Goal: Task Accomplishment & Management: Complete application form

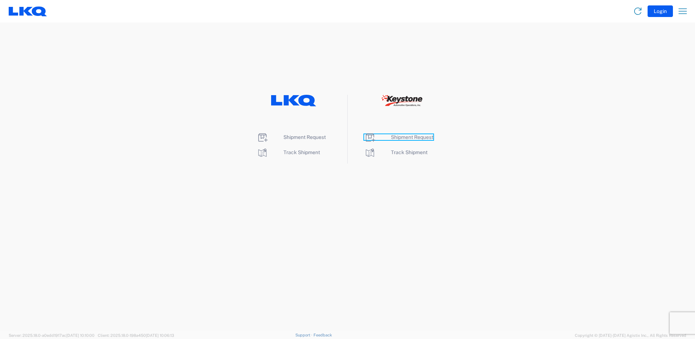
click at [413, 137] on span "Shipment Request" at bounding box center [412, 137] width 42 height 6
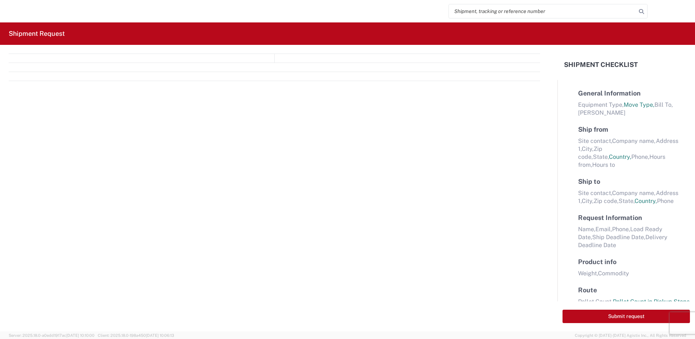
select select "FULL"
select select "LBS"
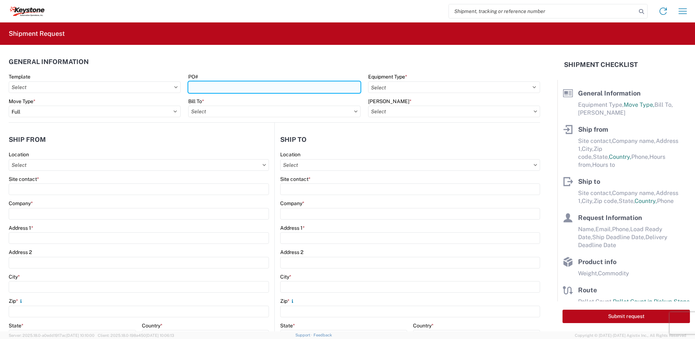
click at [290, 85] on input "PO#" at bounding box center [274, 87] width 172 height 12
type input "4175136, 4175978"
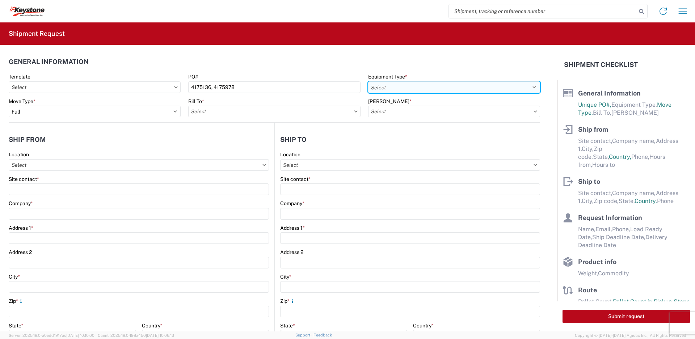
click at [398, 89] on select "Select 53’ Dry Van Flatbed Dropdeck (van) Lowboy (flatbed) Rail" at bounding box center [454, 87] width 172 height 12
select select "STDV"
click at [368, 81] on select "Select 53’ Dry Van Flatbed Dropdeck (van) Lowboy (flatbed) Rail" at bounding box center [454, 87] width 172 height 12
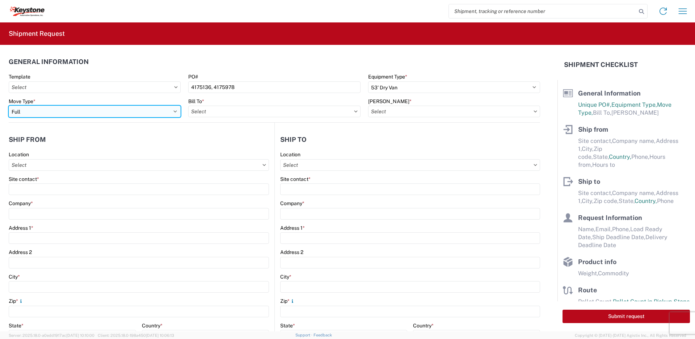
click at [113, 112] on select "Select Full Partial TL" at bounding box center [95, 112] width 172 height 12
select select "PARTIAL_TL"
click at [9, 106] on select "Select Full Partial TL" at bounding box center [95, 112] width 172 height 12
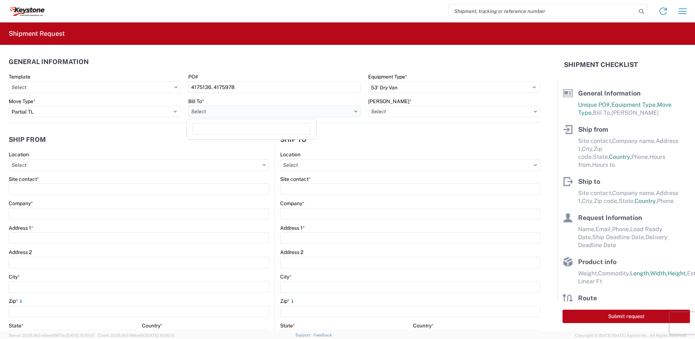
click at [220, 112] on input "Bill To *" at bounding box center [274, 112] width 172 height 12
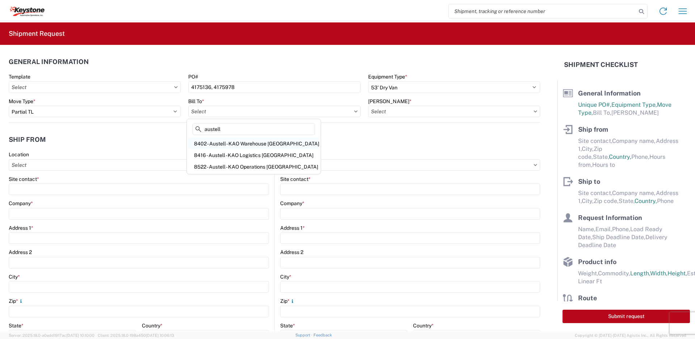
type input "austell"
click at [259, 143] on div "8402 - Austell - KAO Warehouse Atlanta" at bounding box center [253, 144] width 131 height 12
type input "8402 - Austell - KAO Warehouse Atlanta"
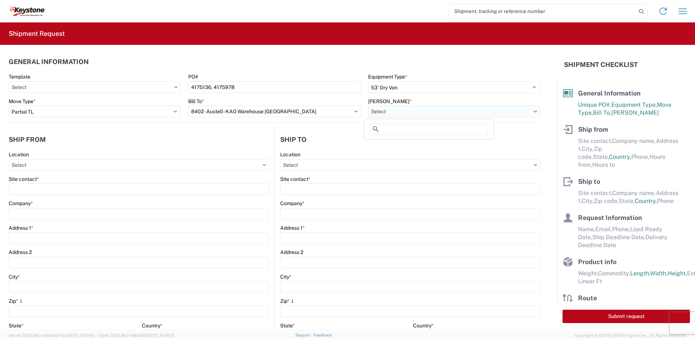
click at [405, 109] on input "Bill Code *" at bounding box center [454, 112] width 172 height 12
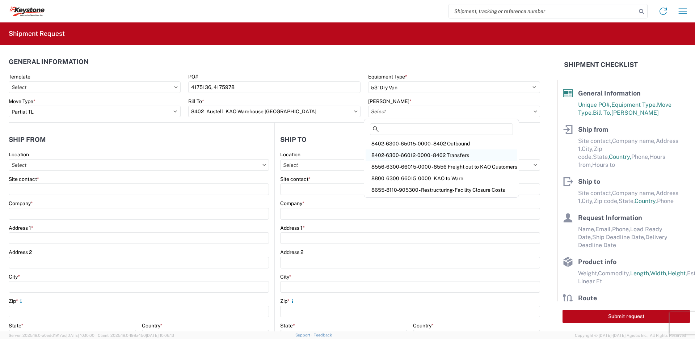
click at [443, 153] on div "8402-6300-66012-0000 - 8402 Transfers" at bounding box center [442, 156] width 152 height 12
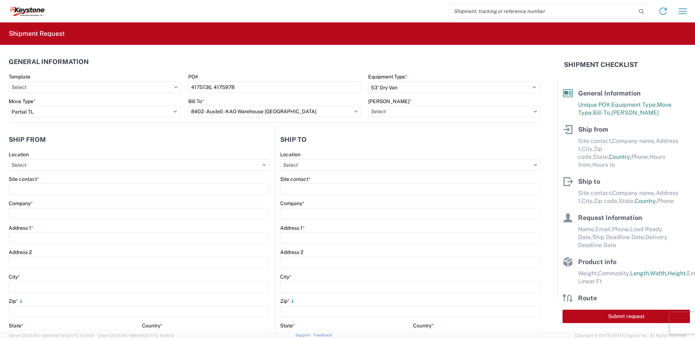
type input "8402-6300-66012-0000 - 8402 Transfers, 8402-6300-66012-0000 - 8402 Transfers"
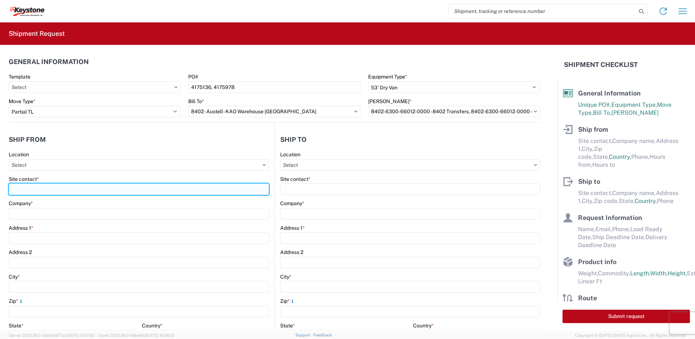
click at [147, 190] on input "Site contact *" at bounding box center [139, 190] width 260 height 12
type input "Michael Fultz"
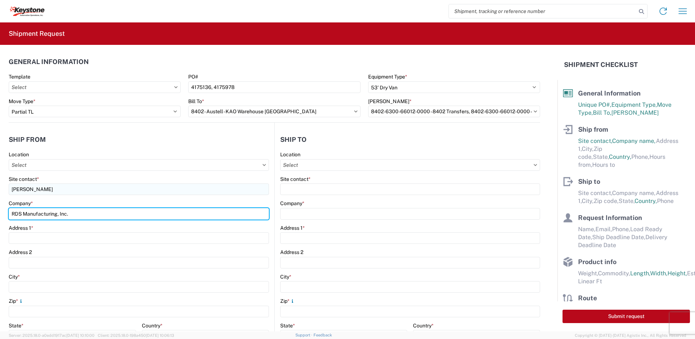
type input "RDS Manufacturing, Inc."
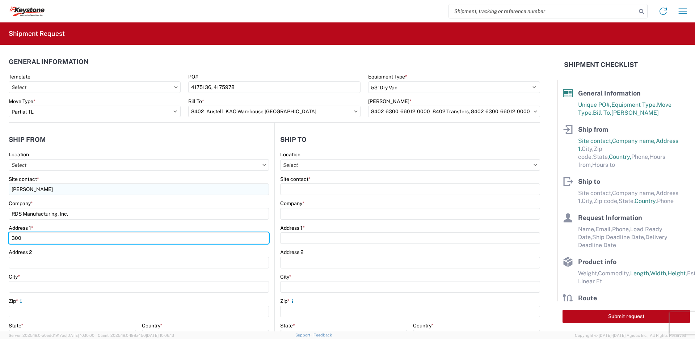
type input "300 Industrial Park Dr"
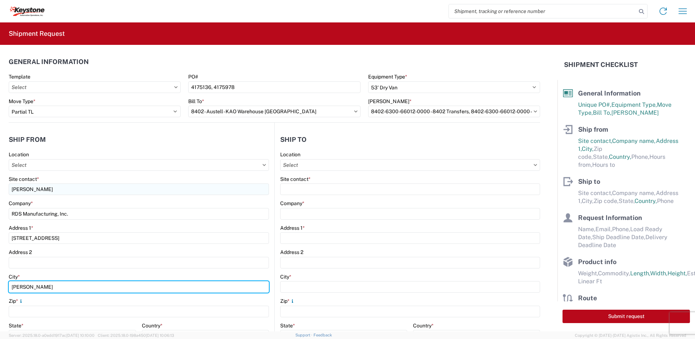
type input "Perry"
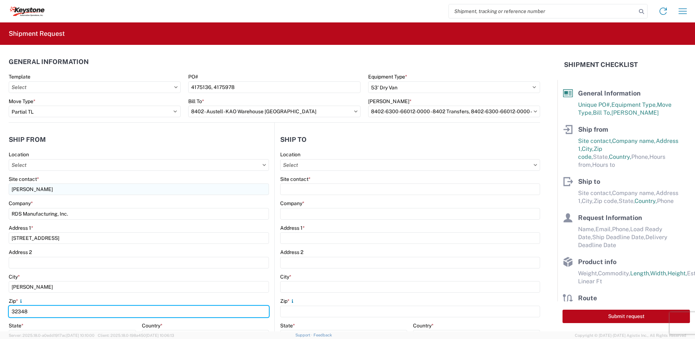
type input "32348"
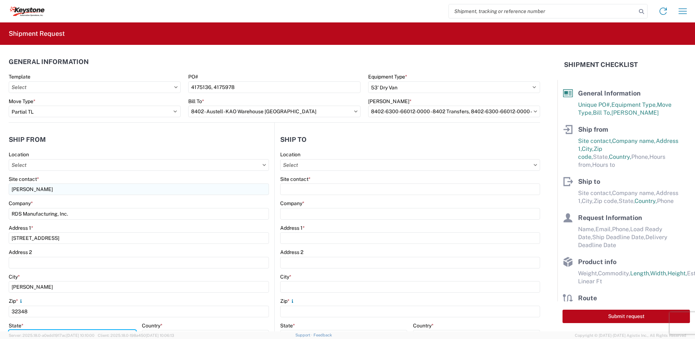
scroll to position [10, 0]
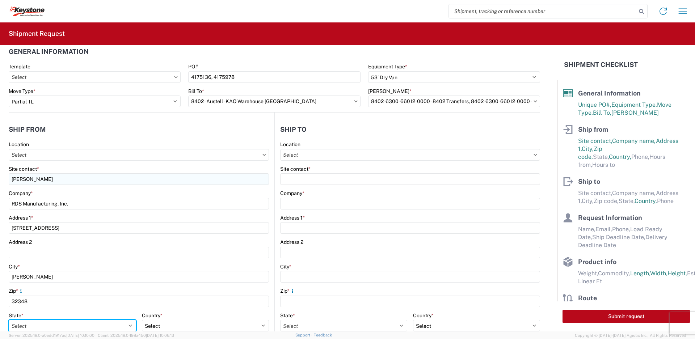
select select "FL"
select select "US"
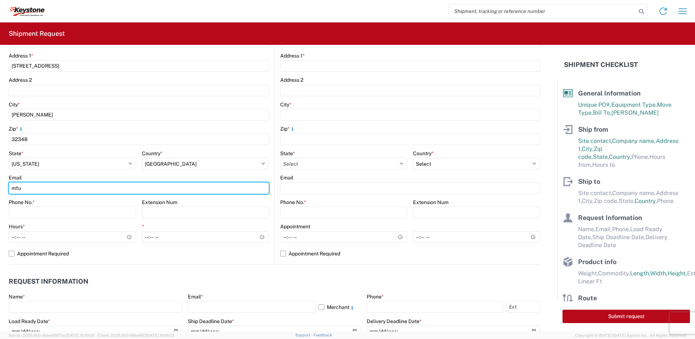
type input "mfultz@rdsaluminum.com"
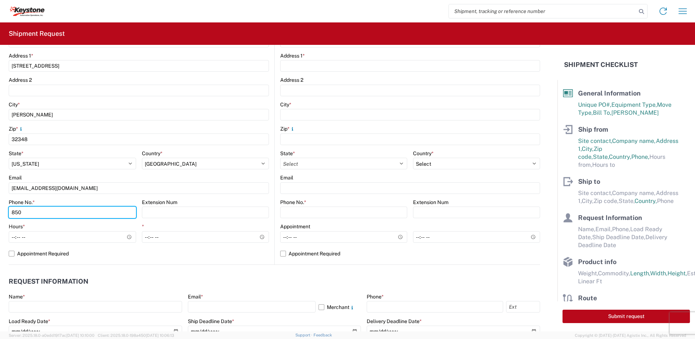
type input "850-584-6898"
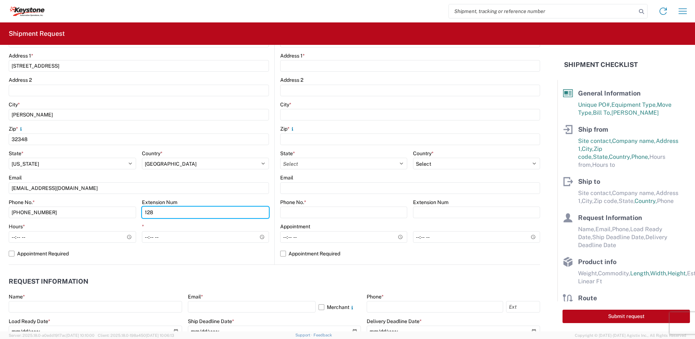
type input "128"
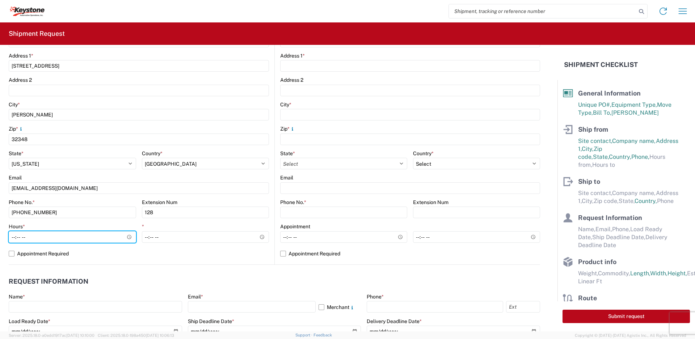
type input "08:00"
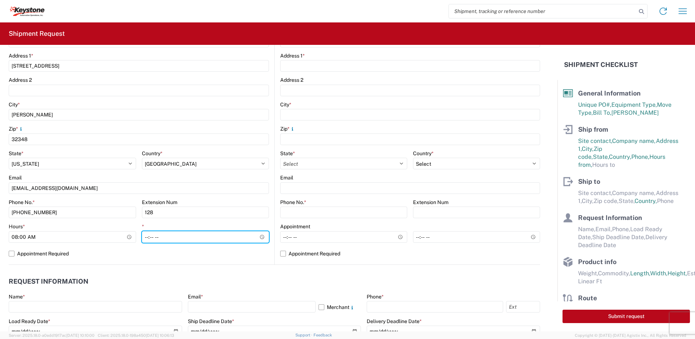
type input "16:00"
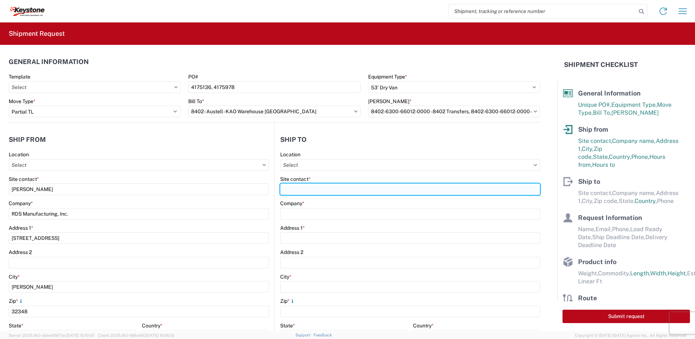
click at [311, 188] on input "Site contact *" at bounding box center [410, 190] width 260 height 12
paste input "Betty Braun"
type input "Betty Braun"
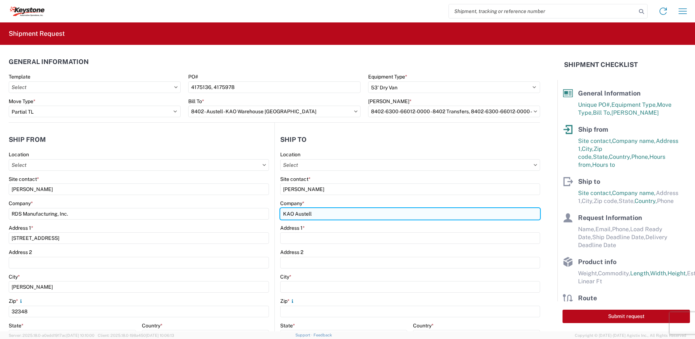
type input "KAO Austell"
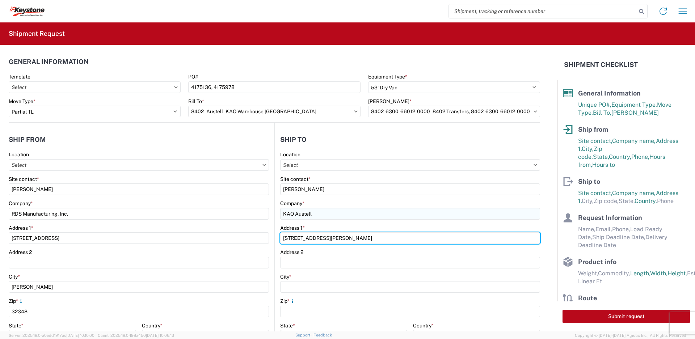
type input "600 Hartman Industrial Ct"
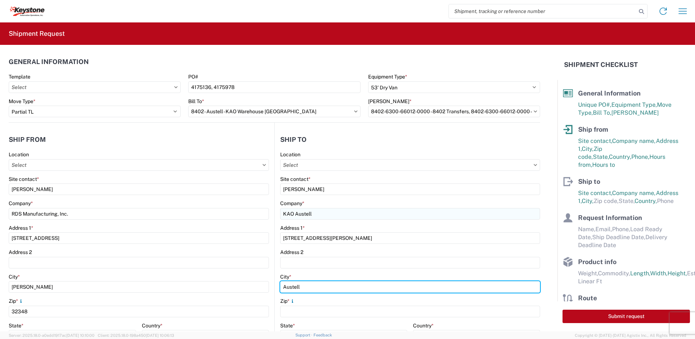
type input "Austell"
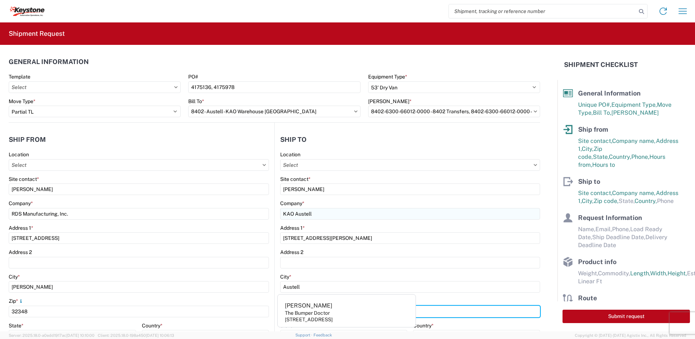
type input "30168"
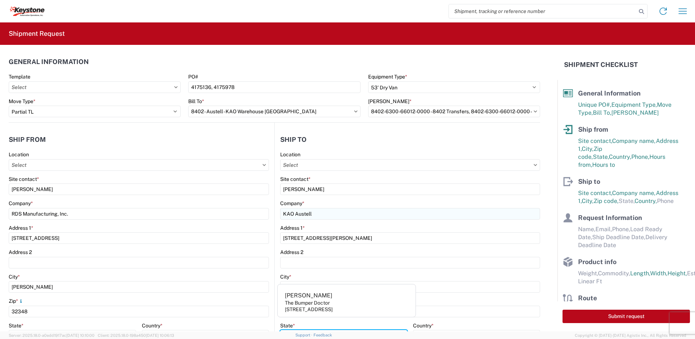
scroll to position [10, 0]
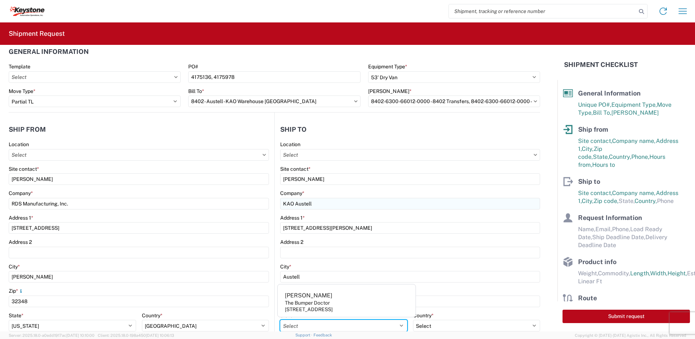
select select "GA"
select select "US"
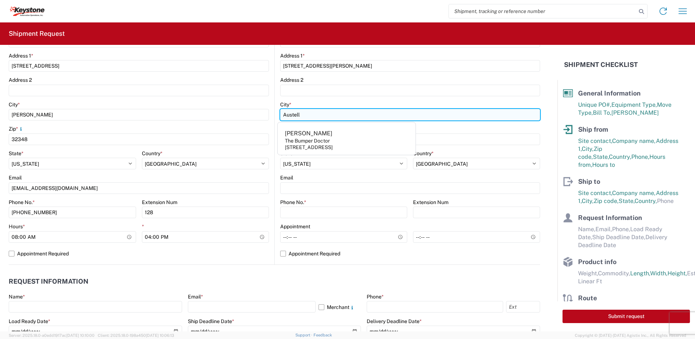
click at [408, 117] on input "Austell" at bounding box center [410, 115] width 260 height 12
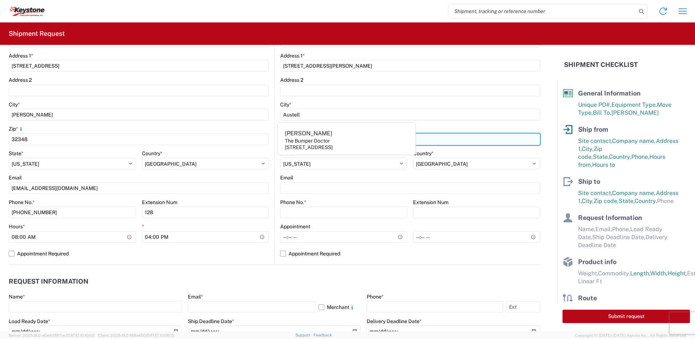
click at [459, 140] on input "30168" at bounding box center [410, 140] width 260 height 12
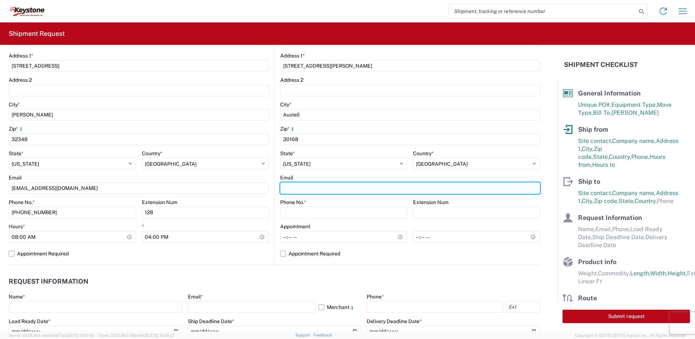
click at [328, 188] on input "Email" at bounding box center [410, 188] width 260 height 12
paste input "KeyGA-Appt@LKQCORP.com"
type input "KeyGA-Appt@LKQCORP.com"
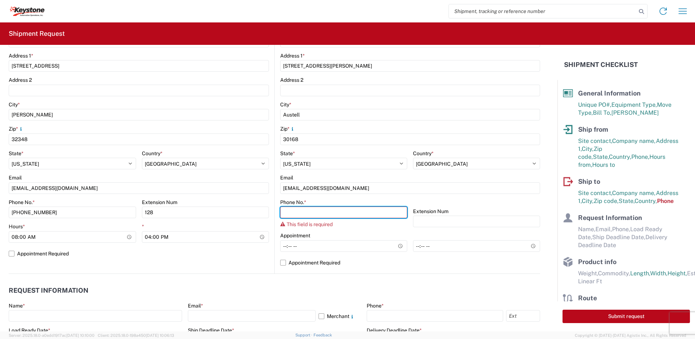
paste input "770-739-4321"
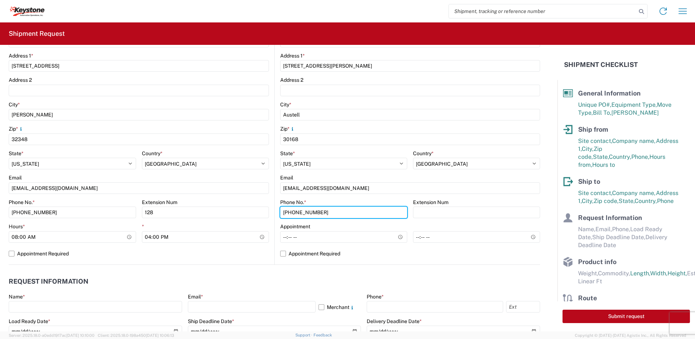
type input "770-739-4321"
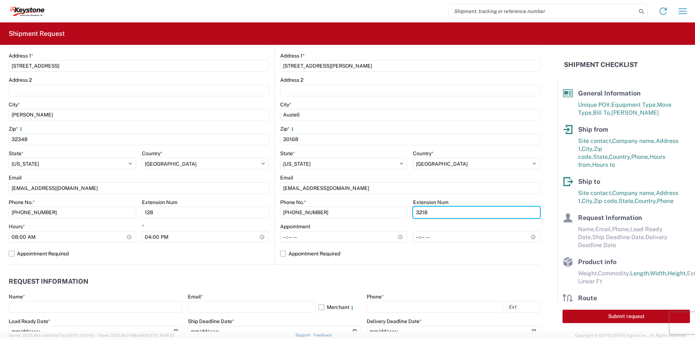
type input "3218"
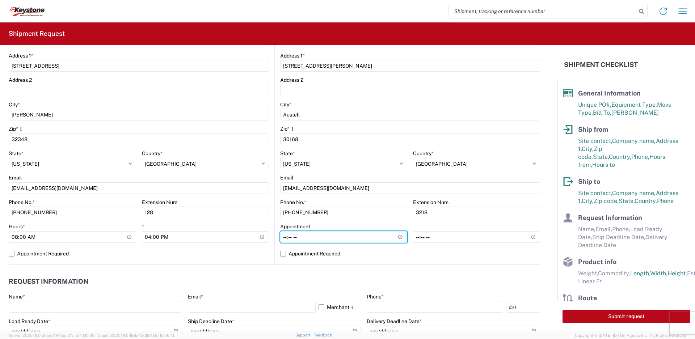
type input "07:00"
click at [318, 254] on label "Appointment Required" at bounding box center [410, 254] width 260 height 12
click at [0, 0] on input "Appointment Required" at bounding box center [0, 0] width 0 height 0
select select "US"
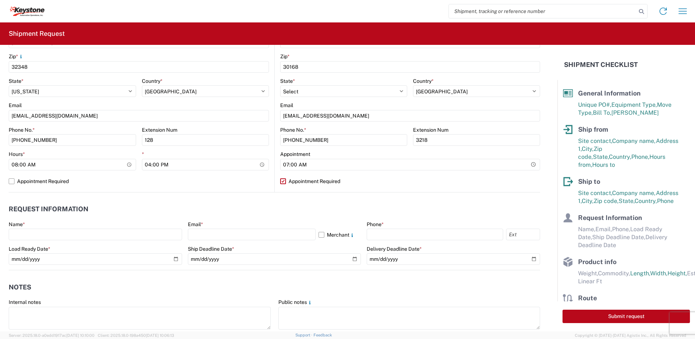
scroll to position [281, 0]
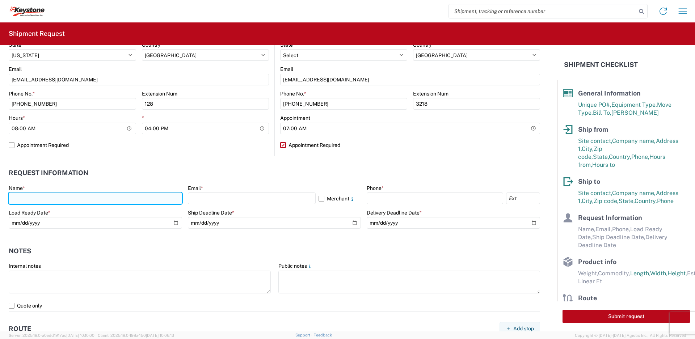
click at [136, 198] on input "text" at bounding box center [95, 199] width 173 height 12
type input "Michael Fultz"
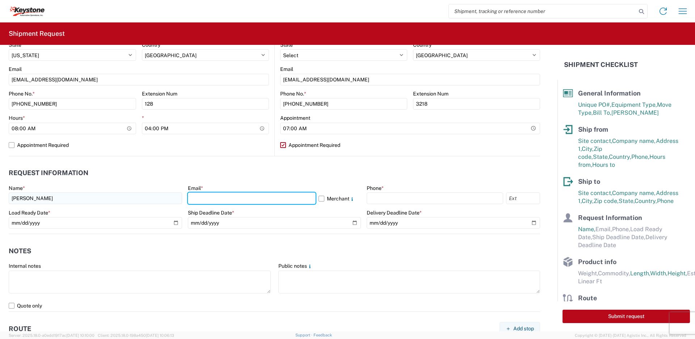
type input "mfultz@rdsaluminum.com"
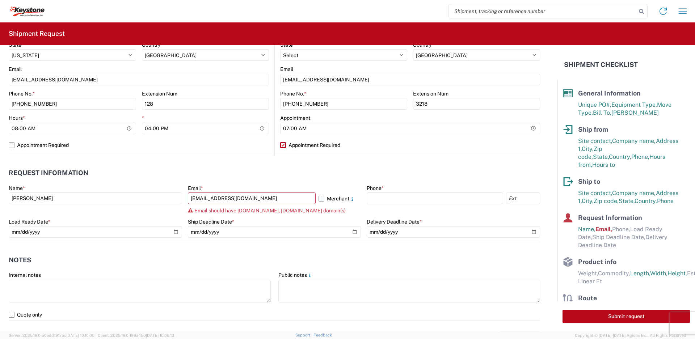
click at [319, 201] on label "Merchant" at bounding box center [340, 199] width 43 height 12
click at [0, 0] on input "Merchant" at bounding box center [0, 0] width 0 height 0
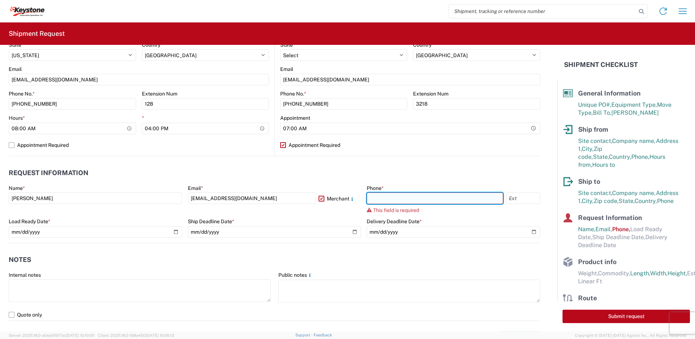
click at [397, 204] on input "text" at bounding box center [435, 199] width 136 height 12
type input "850-584-6898"
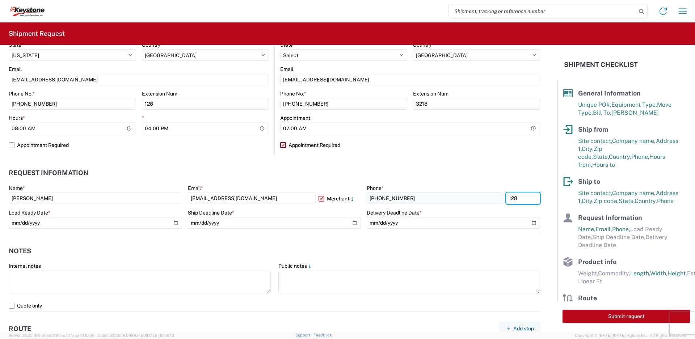
type input "128"
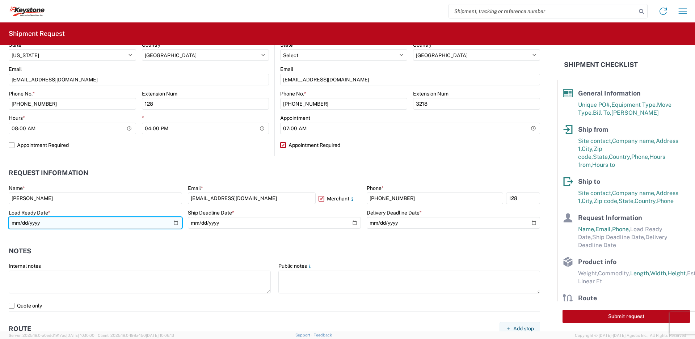
click at [176, 222] on input "date" at bounding box center [95, 223] width 173 height 12
type input "2025-09-10"
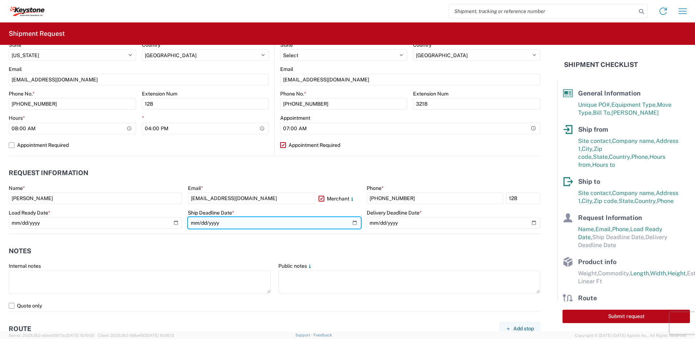
click at [348, 220] on input "date" at bounding box center [274, 223] width 173 height 12
type input "2025-09-10"
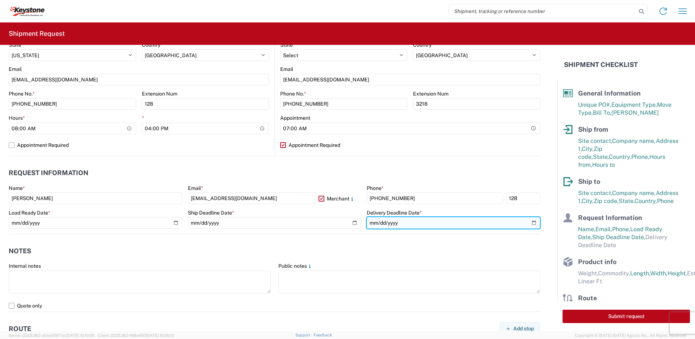
click at [526, 224] on input "date" at bounding box center [453, 223] width 173 height 12
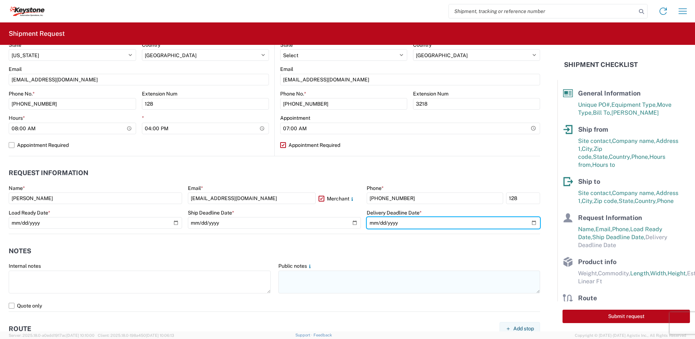
type input "2025-09-11"
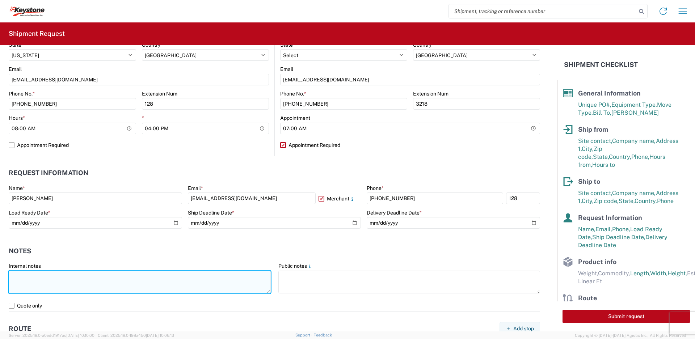
click at [186, 281] on textarea at bounding box center [140, 282] width 262 height 23
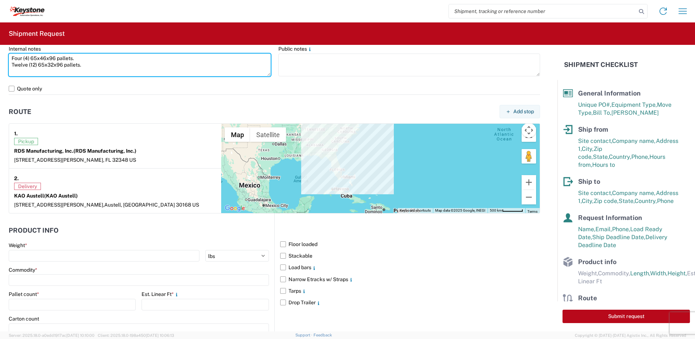
scroll to position [534, 0]
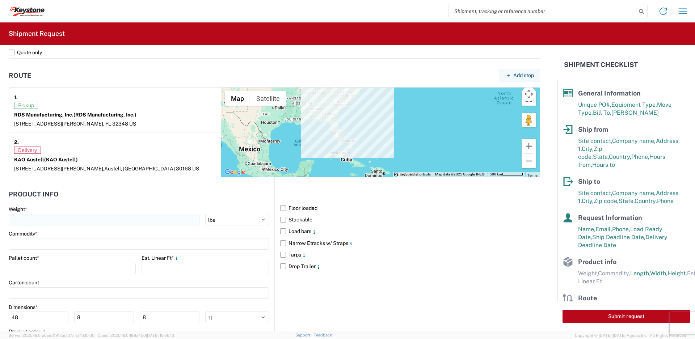
type textarea "Four (4) 65x46x96 pallets. Twelve (12) 65x32x96 pallets."
click at [125, 223] on input "number" at bounding box center [104, 220] width 191 height 12
type input "8774"
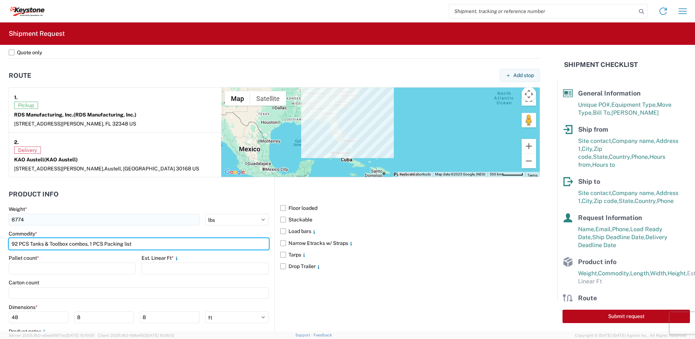
type input "92 PCS Tanks & Toolbox combos, 1 PCS Packing list"
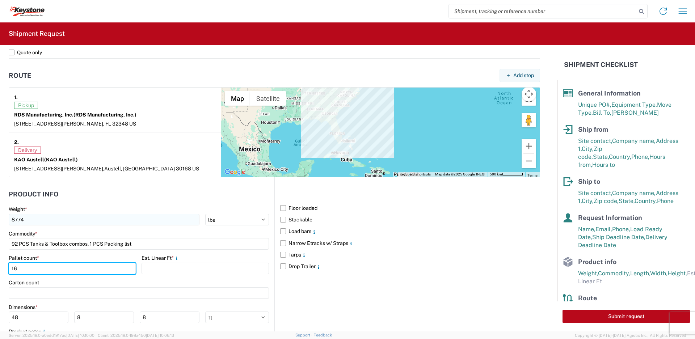
type input "16"
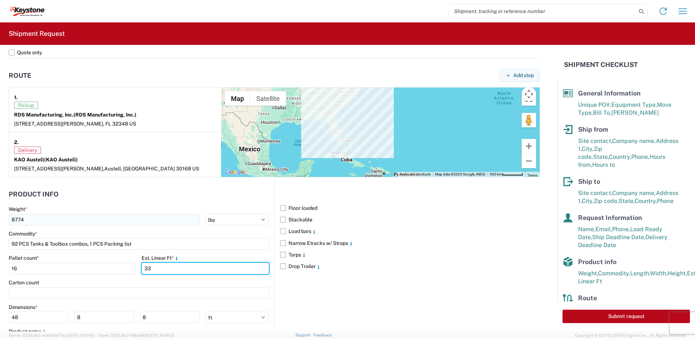
type input "33"
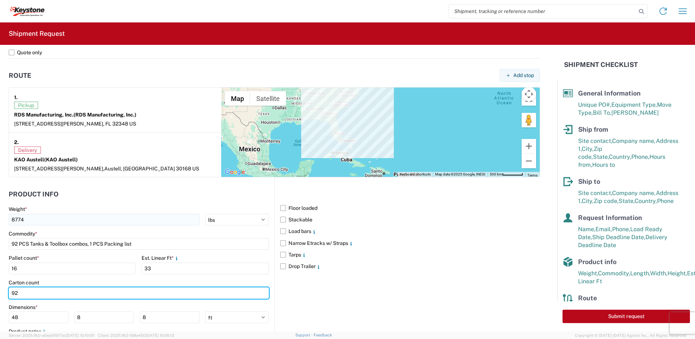
type input "92"
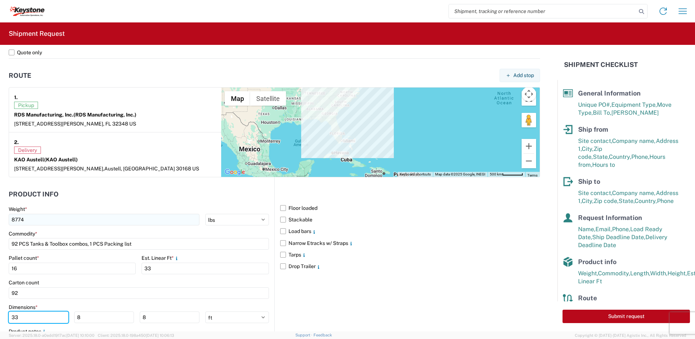
scroll to position [571, 0]
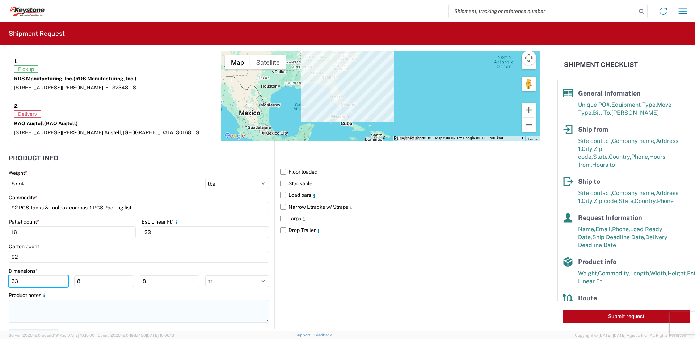
type input "33"
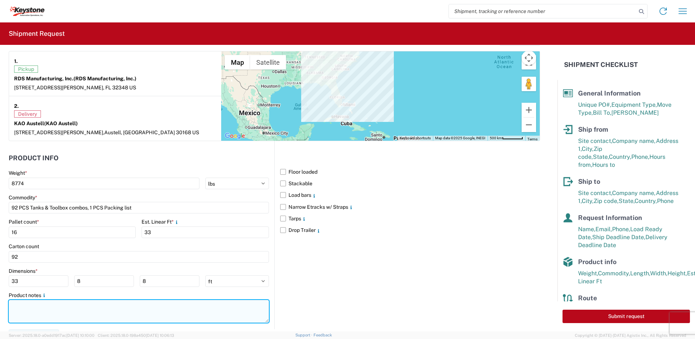
click at [79, 310] on textarea at bounding box center [139, 311] width 260 height 23
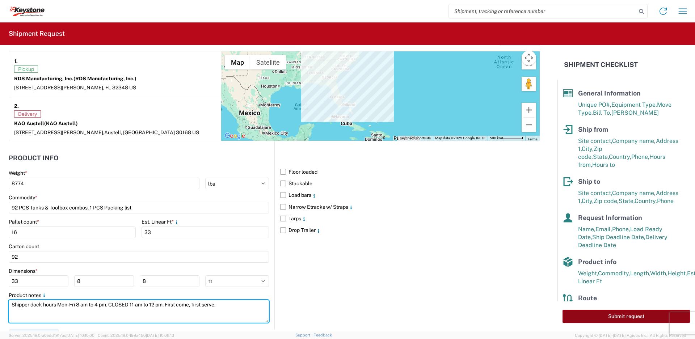
type textarea "Shipper dock hours Mon-Fri 8 am to 4 pm. CLOSED 11 am to 12 pm. First come, fir…"
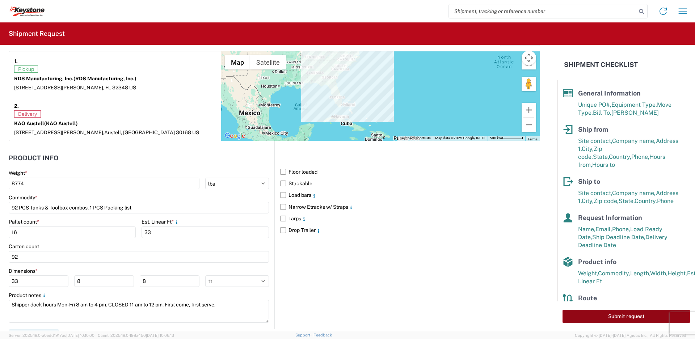
click at [625, 319] on button "Submit request" at bounding box center [626, 316] width 127 height 13
select select "US"
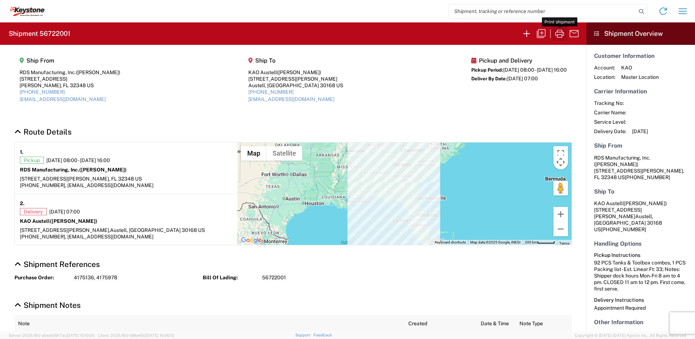
click at [559, 34] on icon "button" at bounding box center [560, 34] width 12 height 12
